Goal: Task Accomplishment & Management: Use online tool/utility

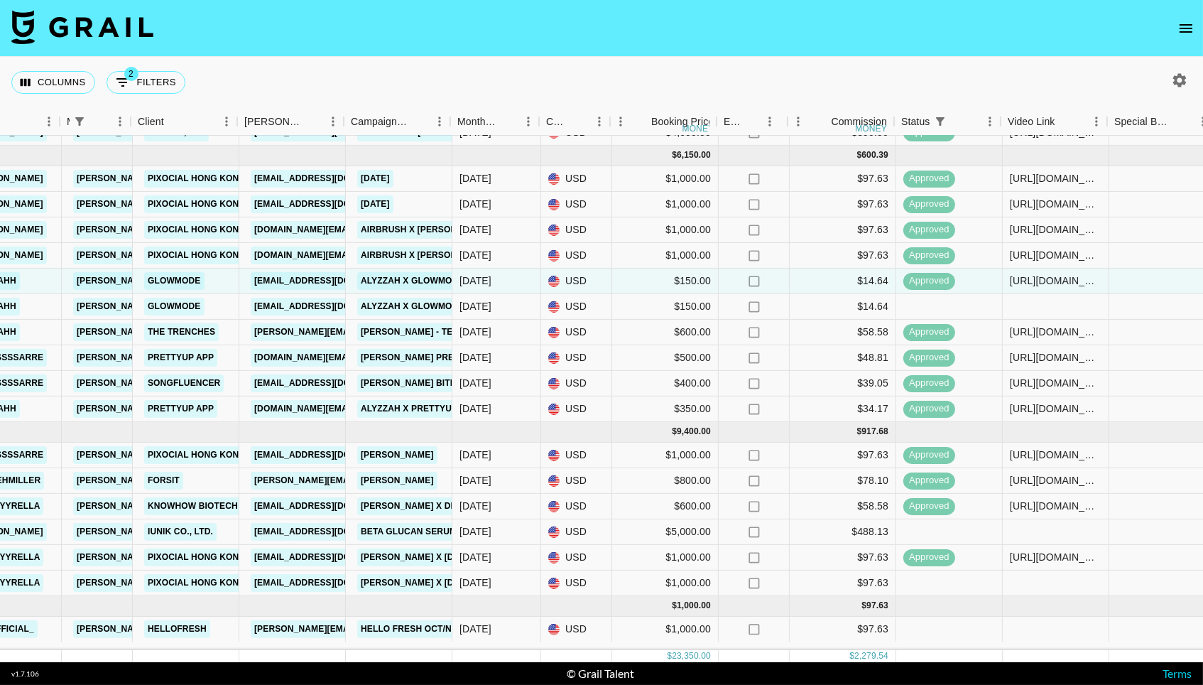
scroll to position [167, 351]
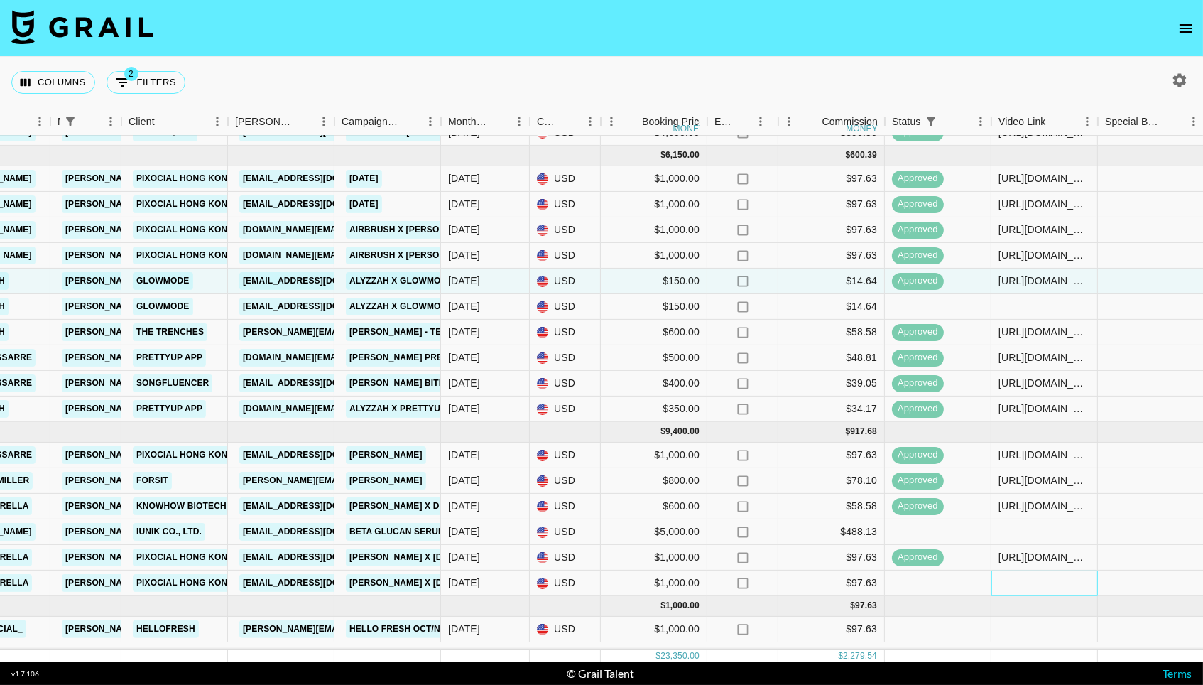
click at [1042, 586] on div at bounding box center [1045, 583] width 107 height 26
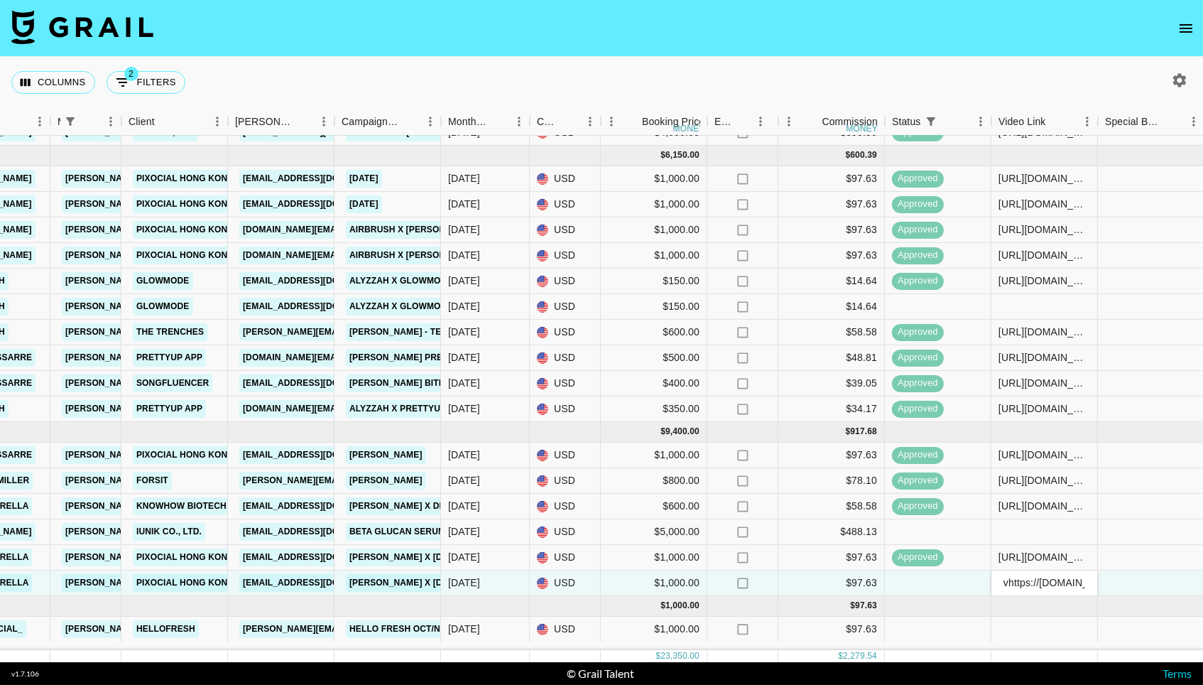
scroll to position [0, 363]
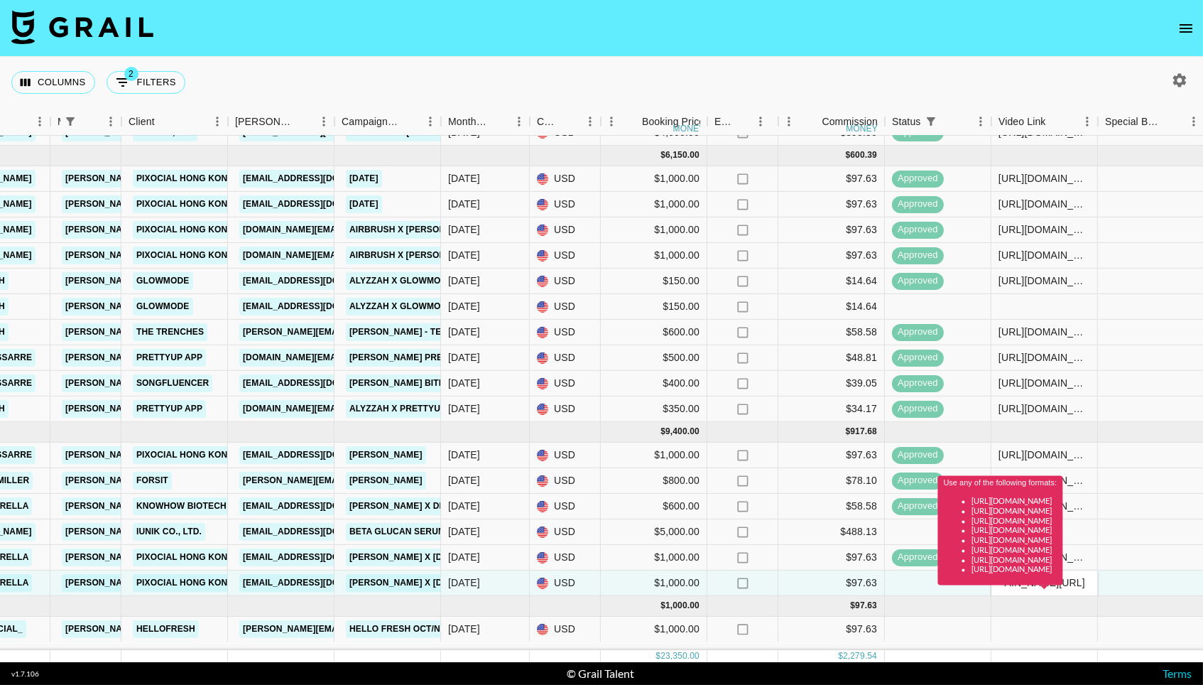
drag, startPoint x: 1033, startPoint y: 590, endPoint x: 986, endPoint y: 588, distance: 46.9
click at [986, 588] on div "Use any of the following formats: [URL][DOMAIN_NAME] [URL][DOMAIN_NAME] [URL][D…" at bounding box center [1000, 535] width 125 height 119
click at [1007, 588] on div "Use any of the following formats: [URL][DOMAIN_NAME] [URL][DOMAIN_NAME] [URL][D…" at bounding box center [1000, 535] width 125 height 119
click at [1008, 583] on div "Use any of the following formats: [URL][DOMAIN_NAME] [URL][DOMAIN_NAME] [URL][D…" at bounding box center [1000, 530] width 125 height 109
click at [1019, 588] on div "Use any of the following formats: [URL][DOMAIN_NAME] [URL][DOMAIN_NAME] [URL][D…" at bounding box center [1000, 535] width 125 height 119
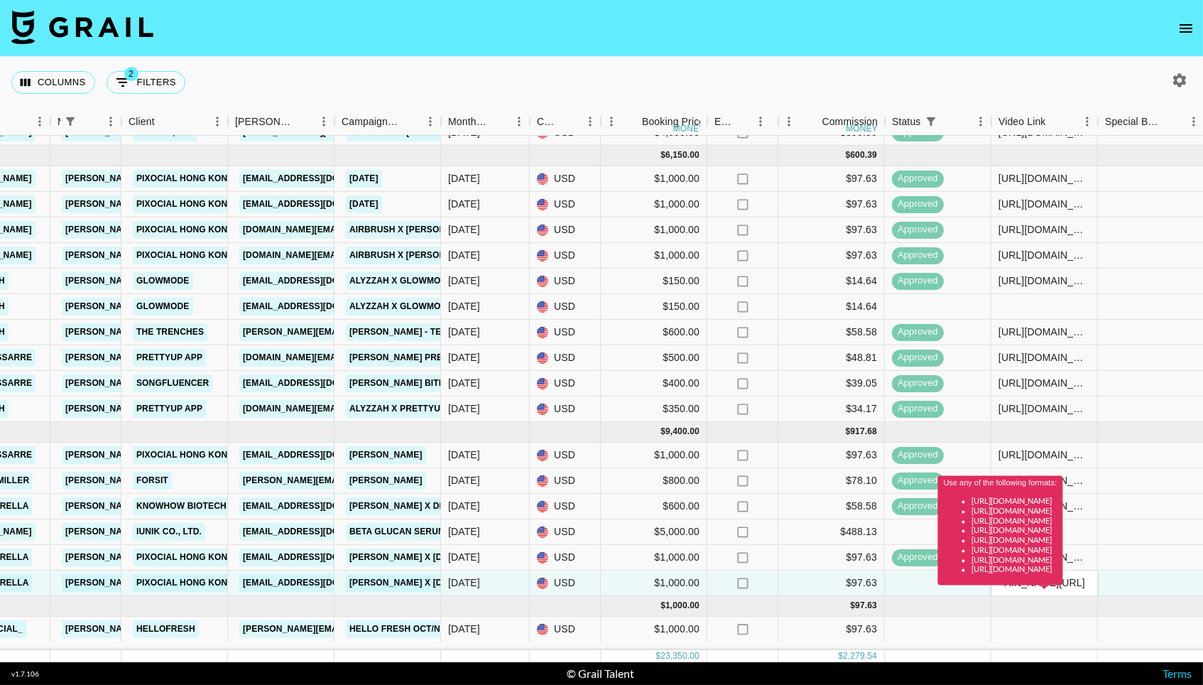
click at [1019, 593] on div "Use any of the following formats: [URL][DOMAIN_NAME] [URL][DOMAIN_NAME] [URL][D…" at bounding box center [1000, 535] width 125 height 119
click at [1019, 588] on div "Use any of the following formats: [URL][DOMAIN_NAME] [URL][DOMAIN_NAME] [URL][D…" at bounding box center [1000, 535] width 125 height 119
drag, startPoint x: 1035, startPoint y: 588, endPoint x: 1000, endPoint y: 591, distance: 35.7
click at [1000, 591] on div "Use any of the following formats: [URL][DOMAIN_NAME] [URL][DOMAIN_NAME] [URL][D…" at bounding box center [1000, 535] width 125 height 119
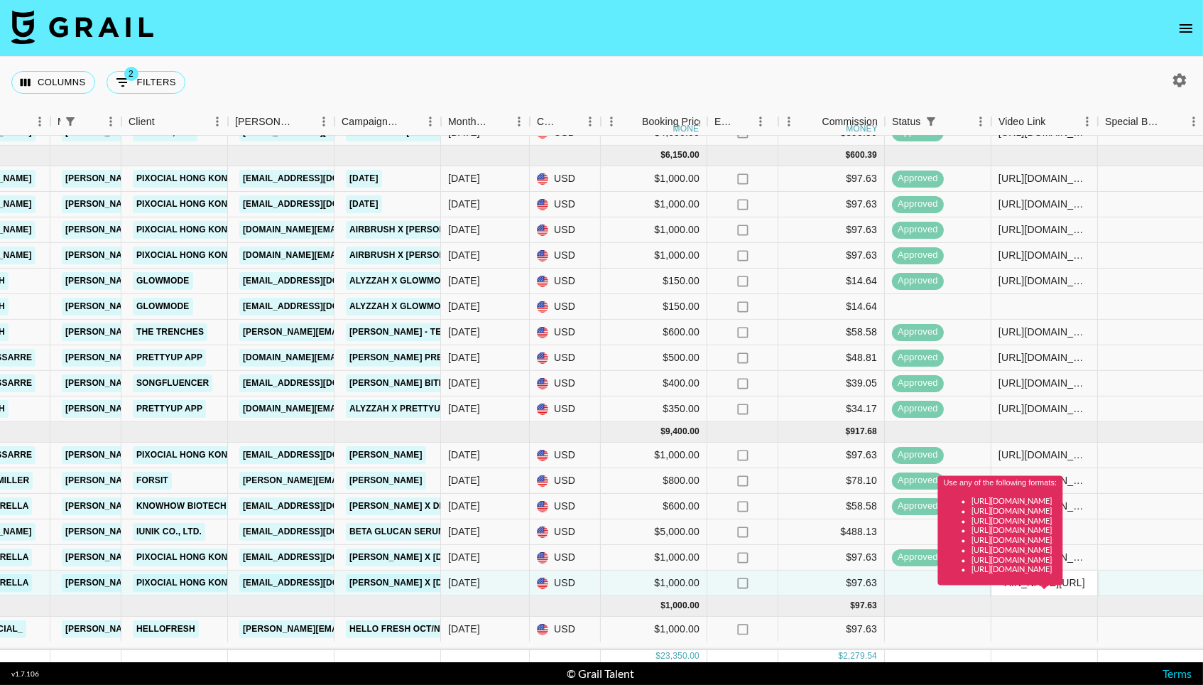
click at [1025, 590] on div "Use any of the following formats: [URL][DOMAIN_NAME] [URL][DOMAIN_NAME] [URL][D…" at bounding box center [1000, 535] width 125 height 119
click at [1025, 588] on div "Use any of the following formats: [URL][DOMAIN_NAME] [URL][DOMAIN_NAME] [URL][D…" at bounding box center [1000, 535] width 125 height 119
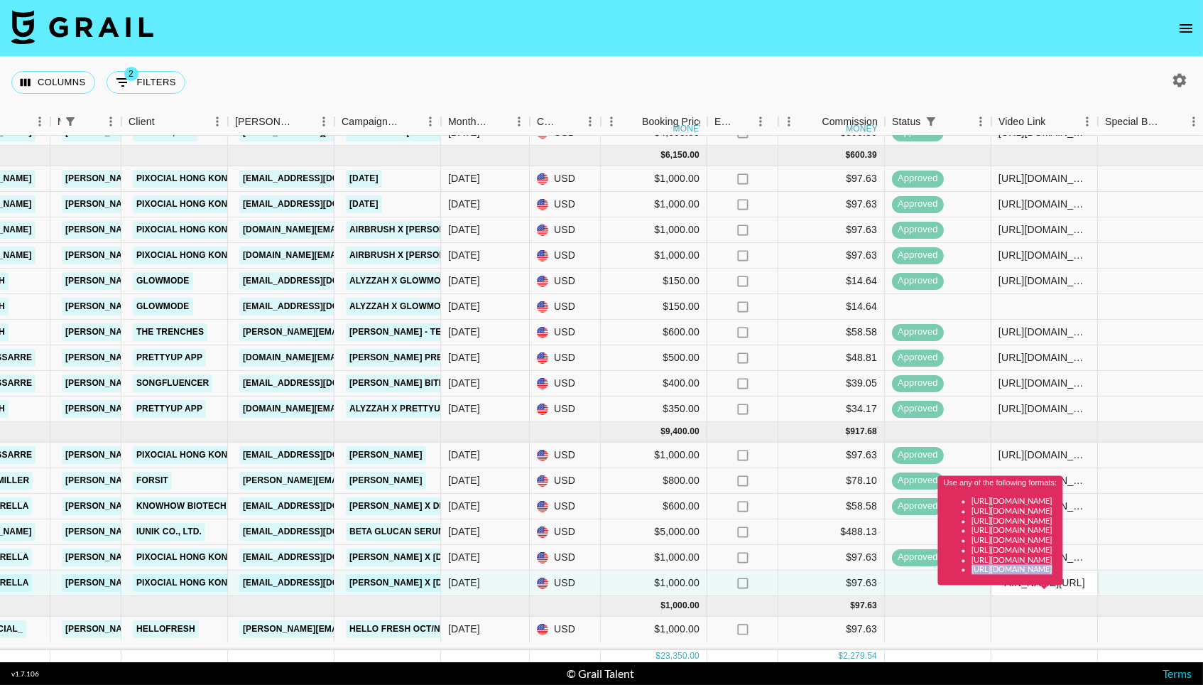
click at [1025, 588] on div "Use any of the following formats: [URL][DOMAIN_NAME] [URL][DOMAIN_NAME] [URL][D…" at bounding box center [1000, 535] width 125 height 119
click at [1026, 589] on div "Use any of the following formats: [URL][DOMAIN_NAME] [URL][DOMAIN_NAME] [URL][D…" at bounding box center [1000, 535] width 125 height 119
click at [1031, 595] on div "Use any of the following formats: [URL][DOMAIN_NAME] [URL][DOMAIN_NAME] [URL][D…" at bounding box center [1000, 535] width 125 height 119
click at [1064, 590] on div "Use any of the following formats: [URL][DOMAIN_NAME] [URL][DOMAIN_NAME] [URL][D…" at bounding box center [1000, 535] width 125 height 119
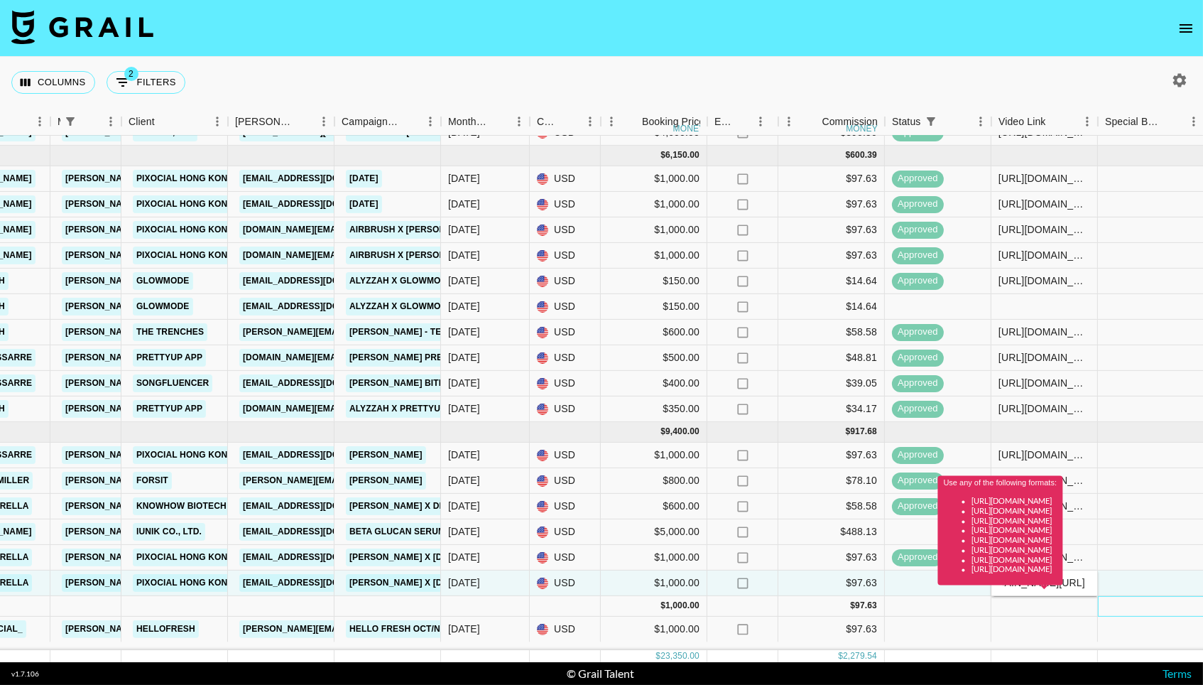
click at [1137, 607] on div at bounding box center [1151, 606] width 107 height 21
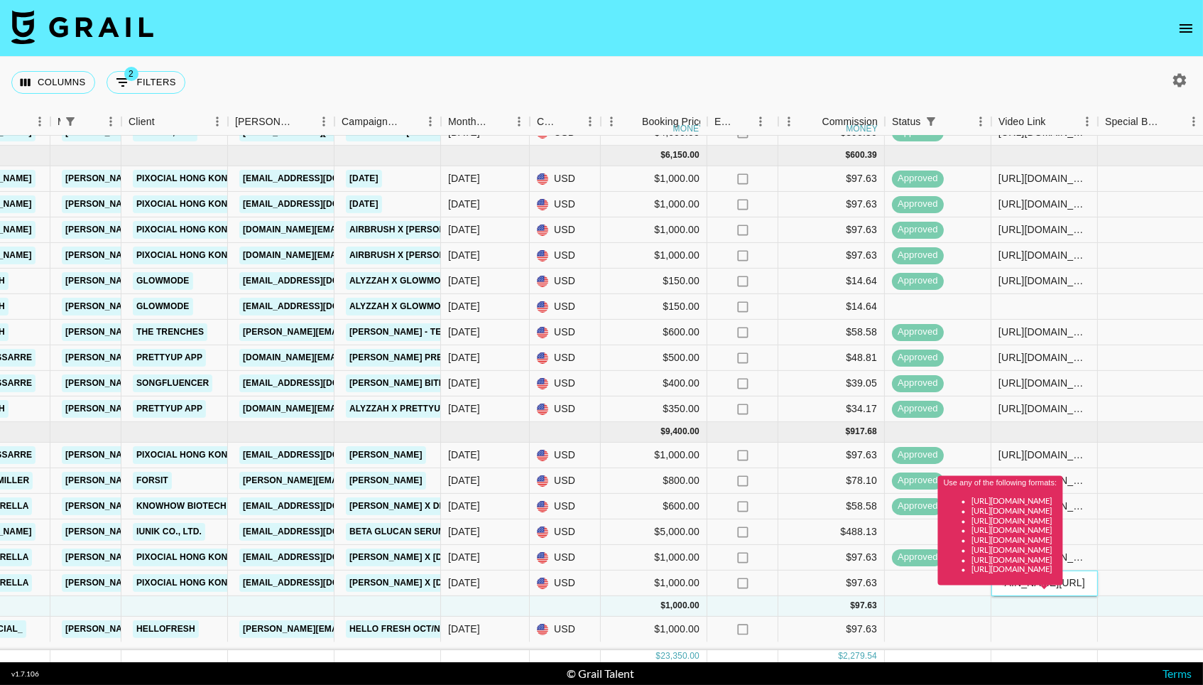
click at [1064, 590] on div "Use any of the following formats: [URL][DOMAIN_NAME] [URL][DOMAIN_NAME] [URL][D…" at bounding box center [1000, 535] width 125 height 119
click at [1064, 588] on div "Use any of the following formats: [URL][DOMAIN_NAME] [URL][DOMAIN_NAME] [URL][D…" at bounding box center [1000, 535] width 125 height 119
click at [1087, 609] on div at bounding box center [1045, 606] width 107 height 21
click at [1064, 590] on div "Use any of the following formats: [URL][DOMAIN_NAME] [URL][DOMAIN_NAME] [URL][D…" at bounding box center [1000, 535] width 125 height 119
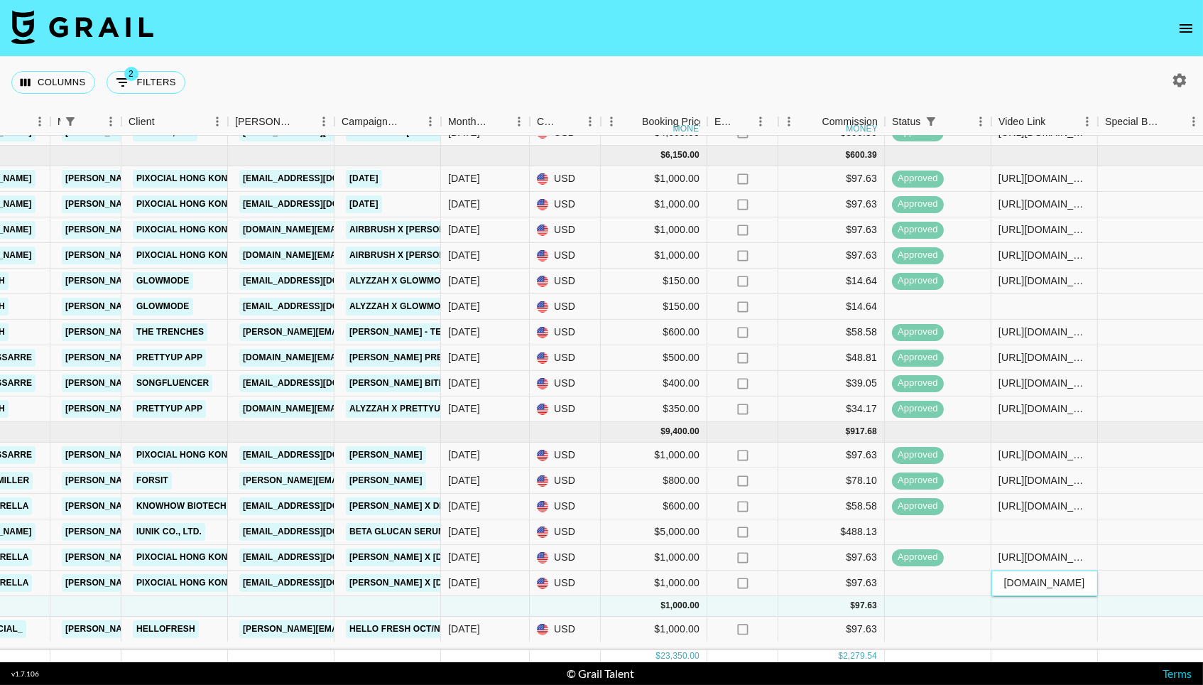
type input "[URL][DOMAIN_NAME]"
click at [1110, 613] on div at bounding box center [1151, 606] width 107 height 21
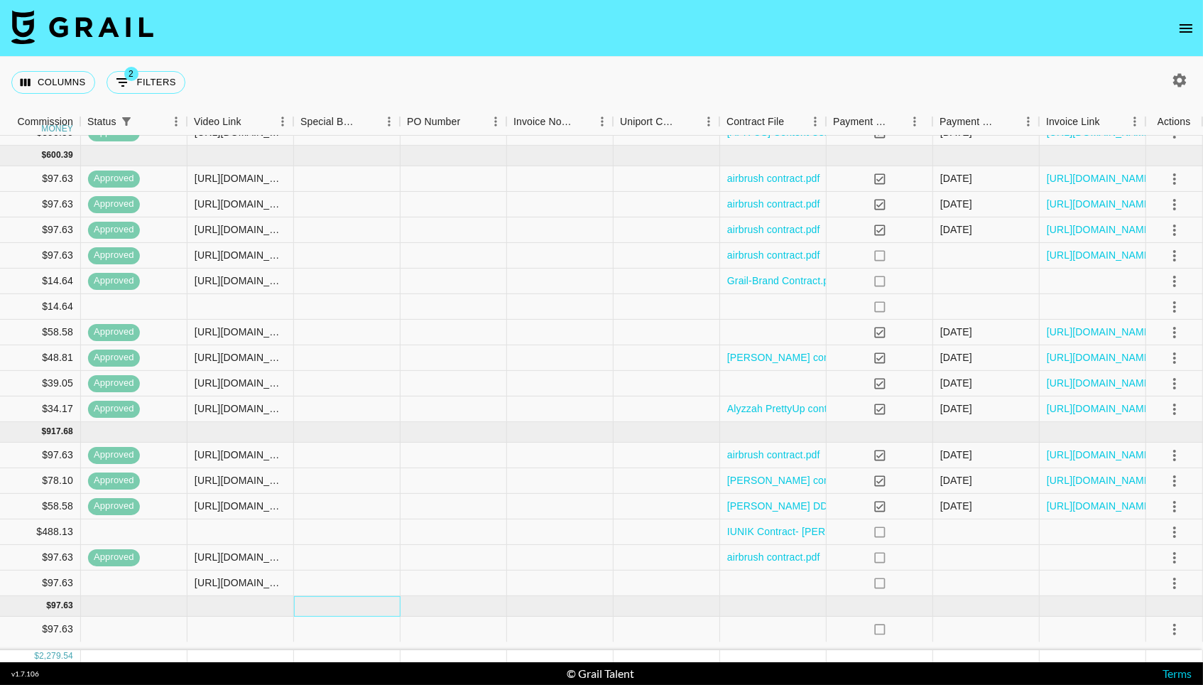
scroll to position [167, 1154]
click at [794, 578] on div at bounding box center [774, 583] width 107 height 26
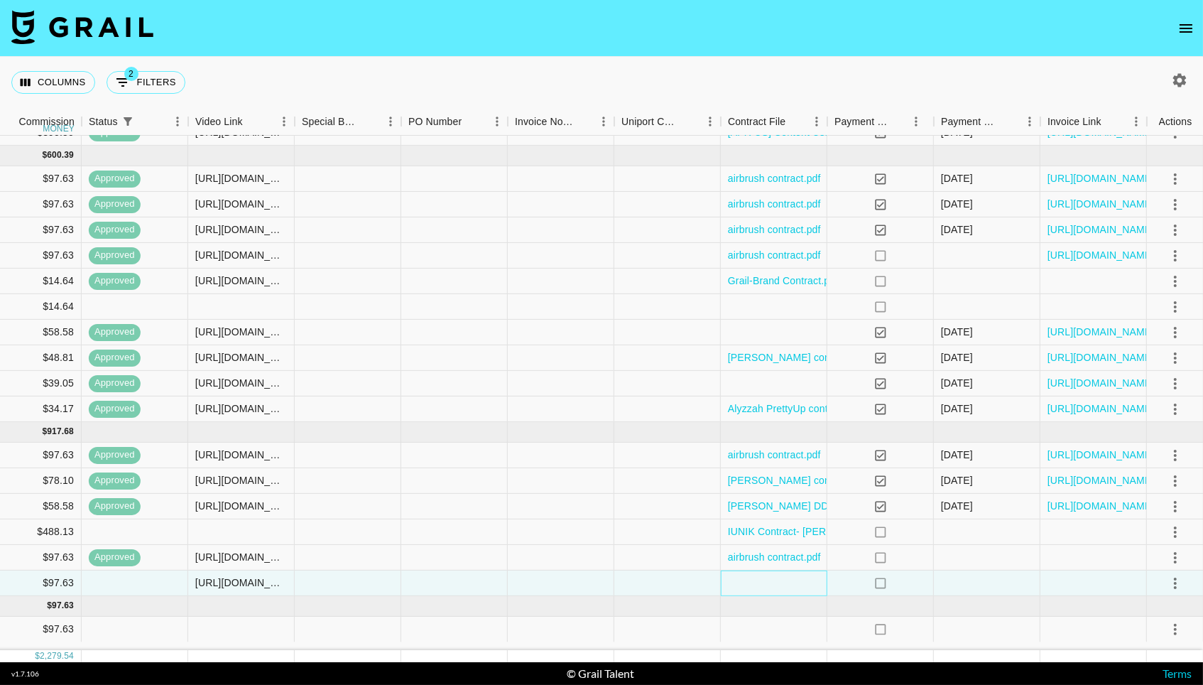
click at [775, 588] on div at bounding box center [774, 583] width 107 height 26
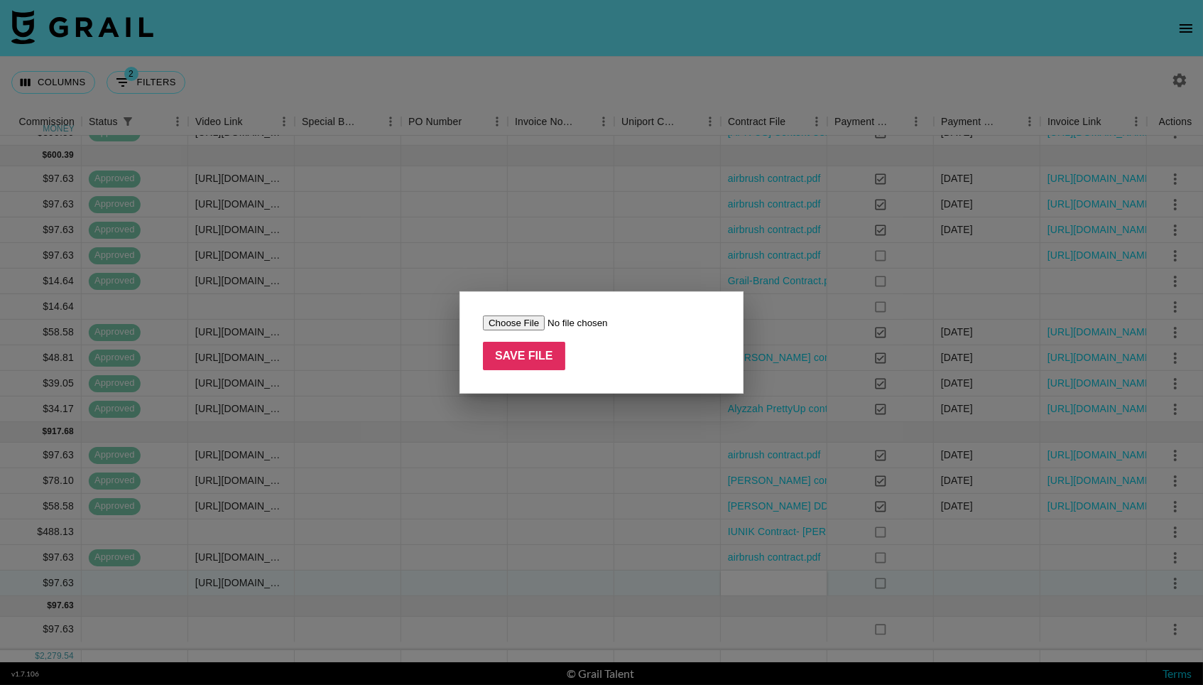
click at [528, 323] on input "file" at bounding box center [573, 322] width 180 height 15
type input "C:\fakepath\airbrush contract.pdf"
click at [521, 347] on input "Save File" at bounding box center [524, 356] width 82 height 28
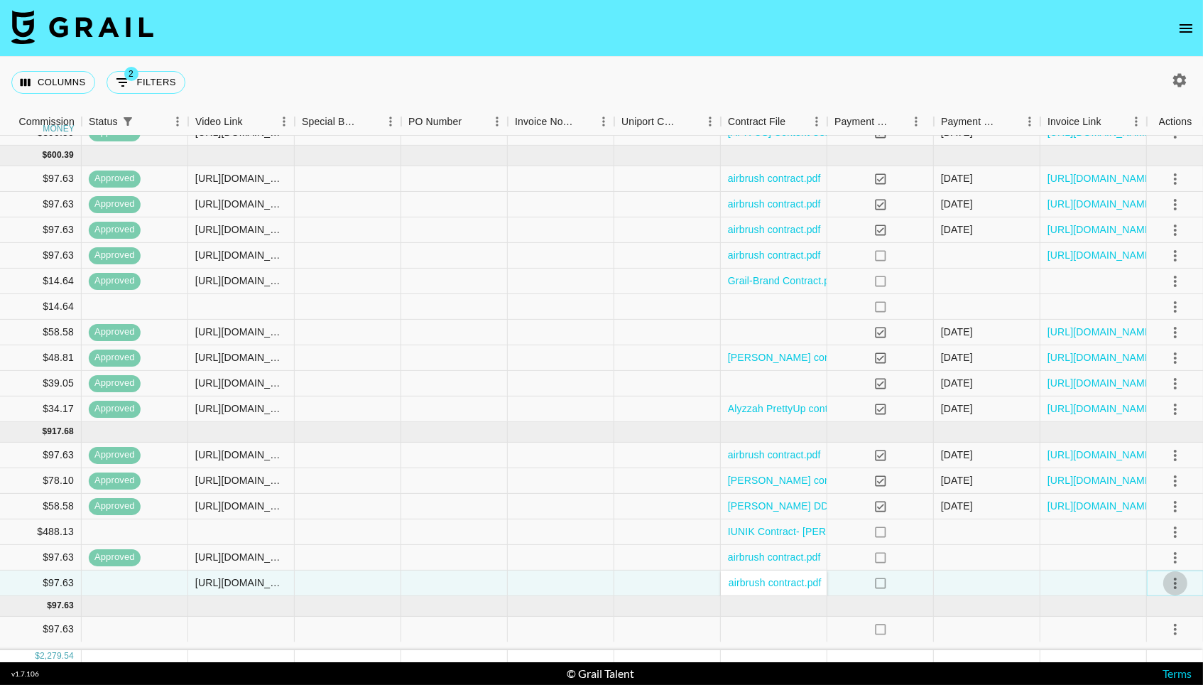
click at [1172, 591] on icon "select merge strategy" at bounding box center [1175, 582] width 17 height 17
click at [1147, 559] on div "Approve" at bounding box center [1143, 556] width 43 height 17
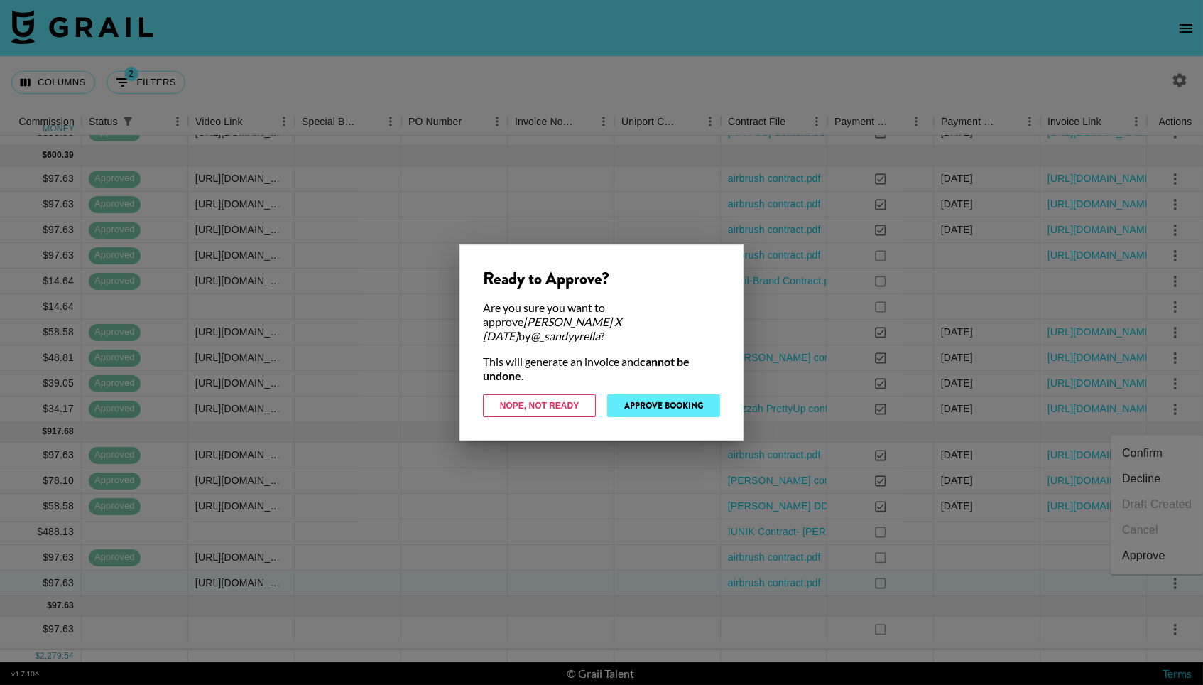
click at [613, 394] on button "Approve Booking" at bounding box center [663, 405] width 113 height 23
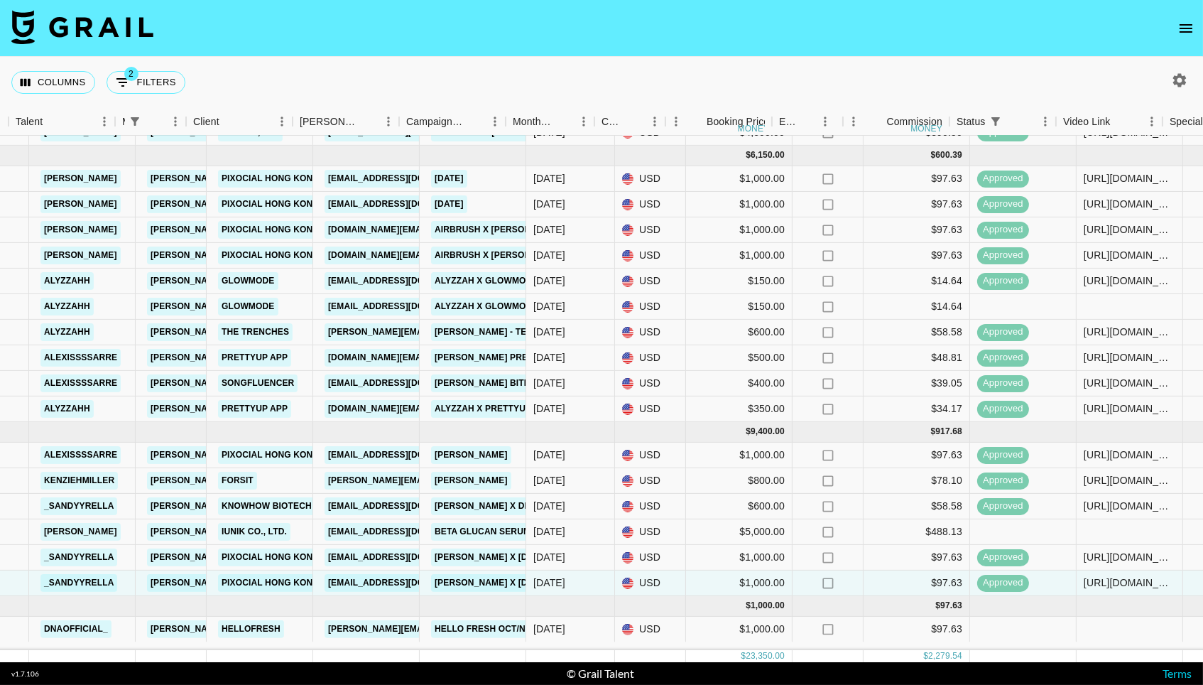
scroll to position [167, 244]
